Goal: Contribute content: Add original content to the website for others to see

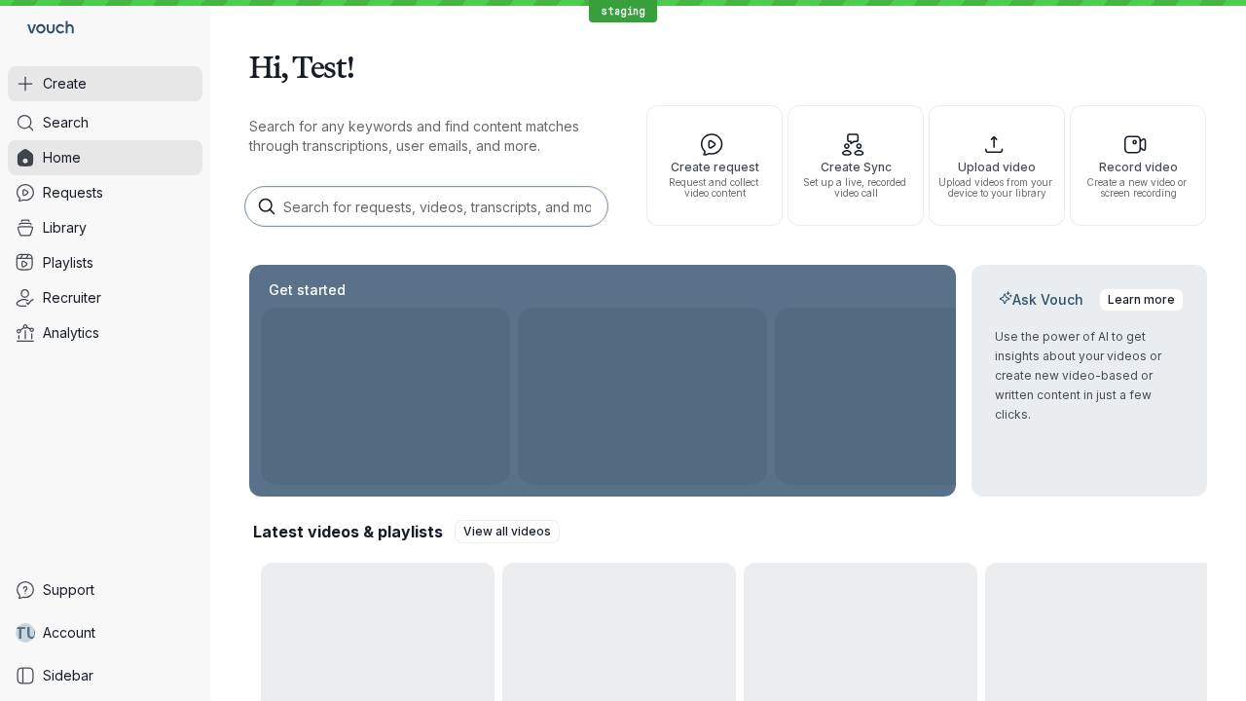
click at [105, 84] on button "Create" at bounding box center [105, 83] width 195 height 35
